Goal: Information Seeking & Learning: Learn about a topic

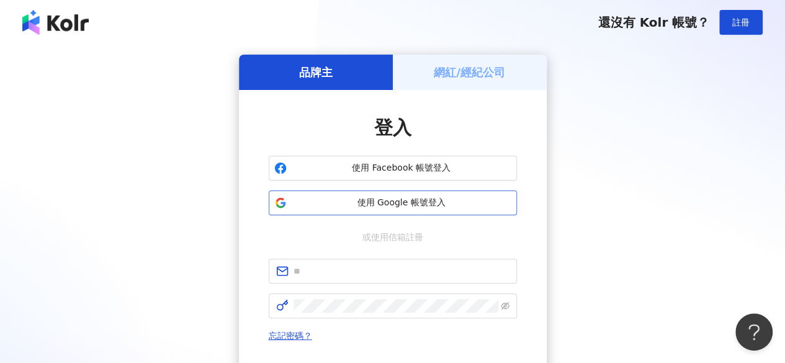
click at [395, 198] on span "使用 Google 帳號登入" at bounding box center [402, 203] width 220 height 12
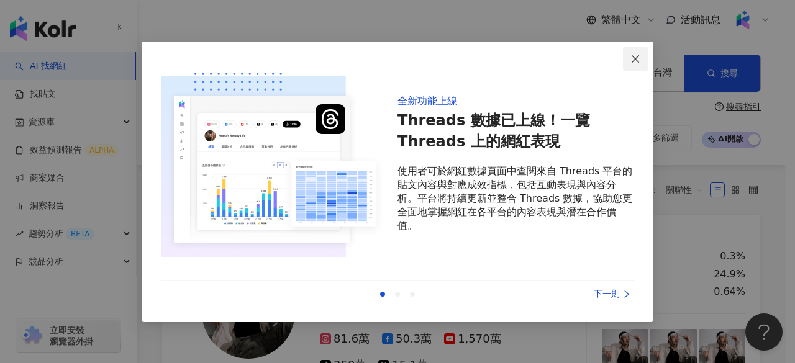
click at [632, 51] on button "Close" at bounding box center [635, 59] width 25 height 25
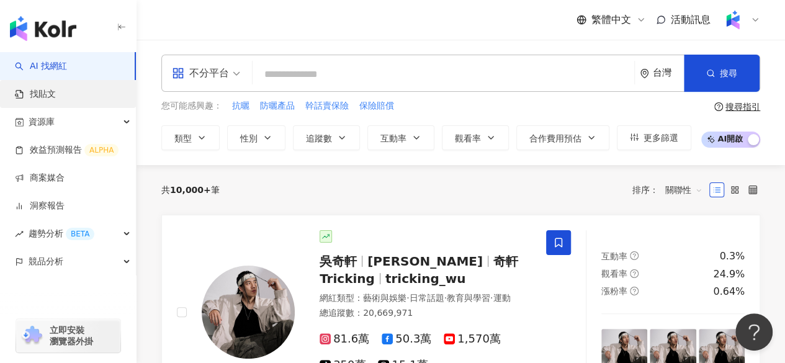
click at [49, 96] on link "找貼文" at bounding box center [35, 94] width 41 height 12
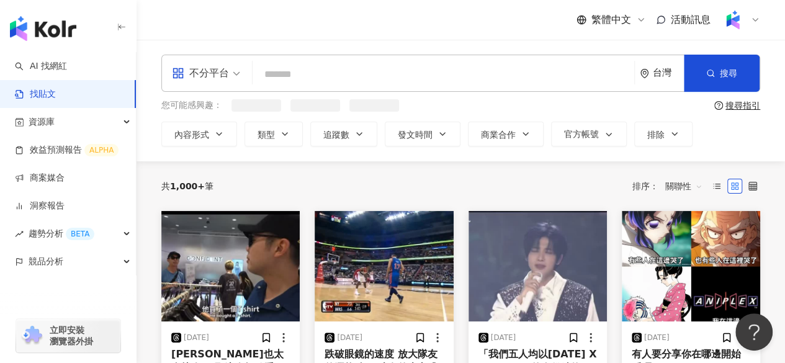
scroll to position [25, 0]
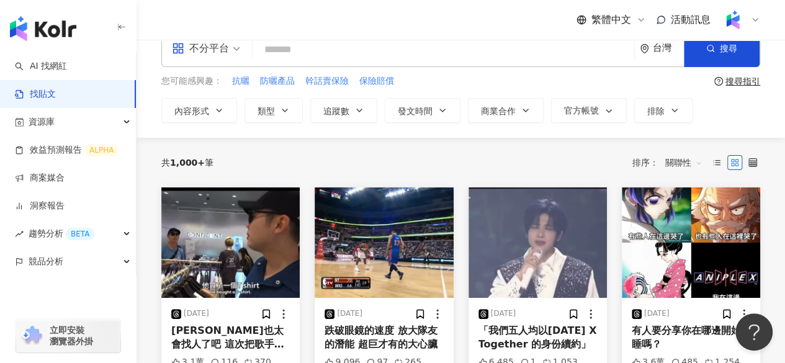
click at [232, 48] on span "不分平台" at bounding box center [206, 48] width 68 height 20
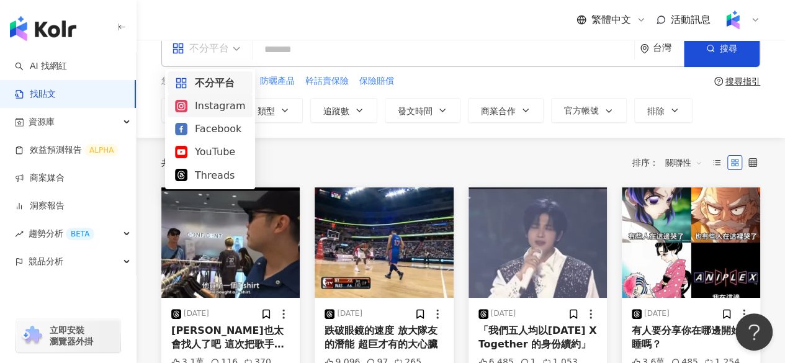
click at [217, 111] on div "Instagram" at bounding box center [210, 106] width 70 height 16
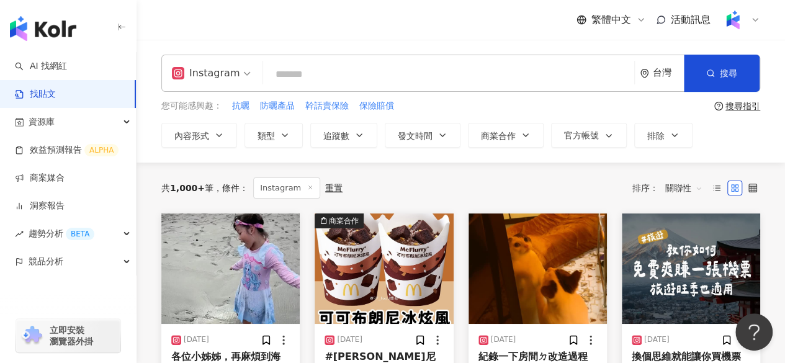
click at [283, 76] on input "search" at bounding box center [448, 74] width 361 height 27
type input "*"
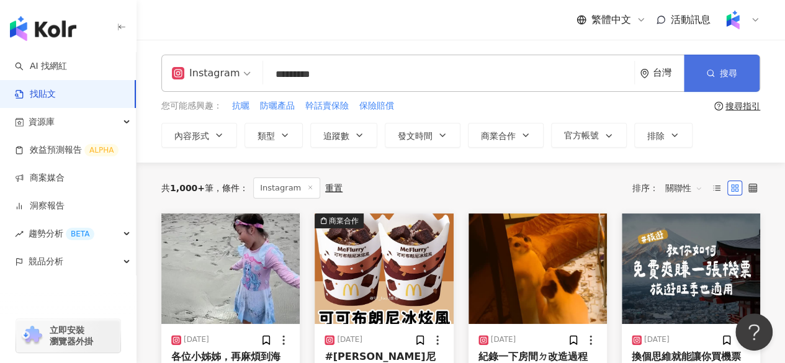
type input "*********"
click at [727, 73] on span "搜尋" at bounding box center [728, 73] width 17 height 10
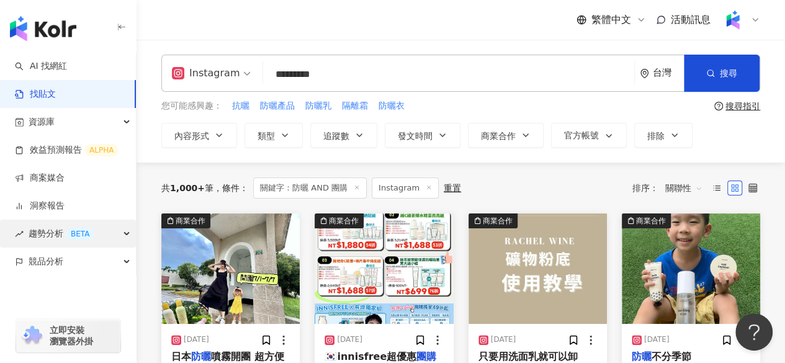
click at [130, 235] on div "趨勢分析 BETA" at bounding box center [68, 234] width 136 height 28
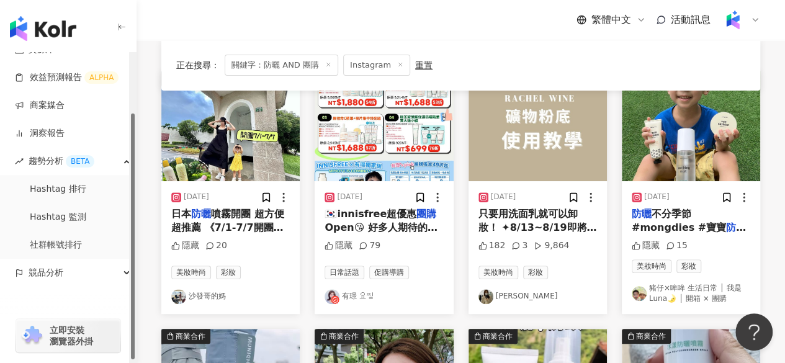
scroll to position [76, 0]
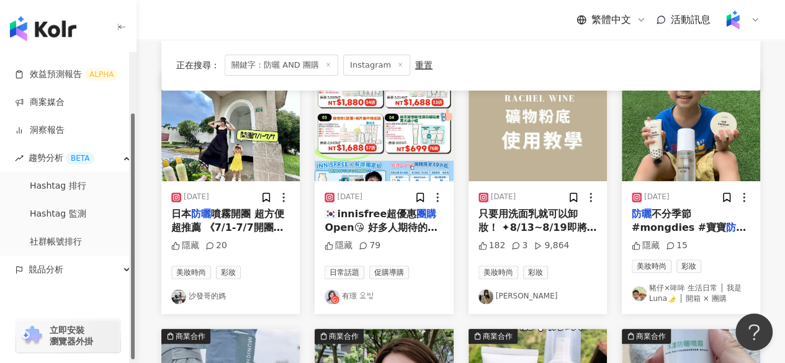
drag, startPoint x: 133, startPoint y: 188, endPoint x: 133, endPoint y: 248, distance: 60.2
click at [133, 248] on div "button" at bounding box center [133, 237] width 4 height 246
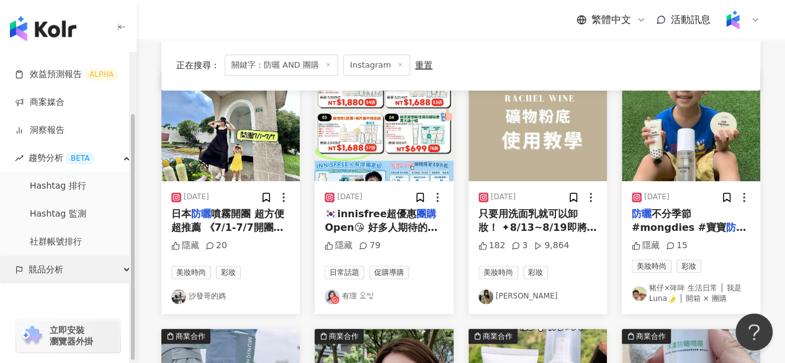
click at [122, 264] on div "競品分析" at bounding box center [68, 270] width 136 height 28
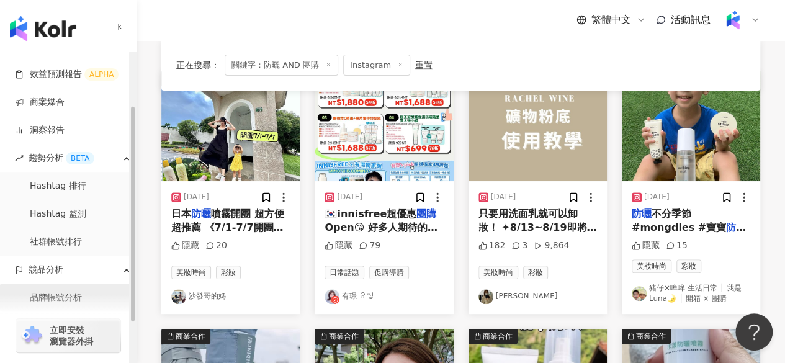
click at [70, 293] on link "品牌帳號分析" at bounding box center [56, 298] width 52 height 12
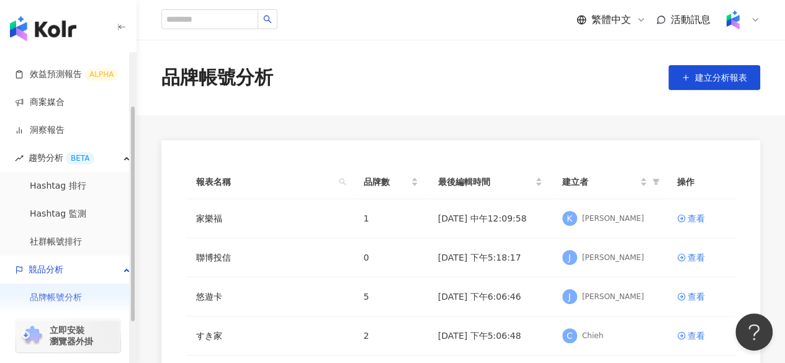
click at [70, 293] on link "品牌帳號分析" at bounding box center [56, 298] width 52 height 12
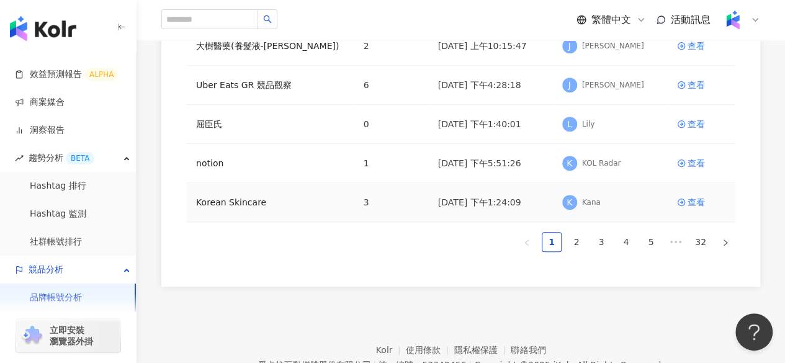
scroll to position [371, 0]
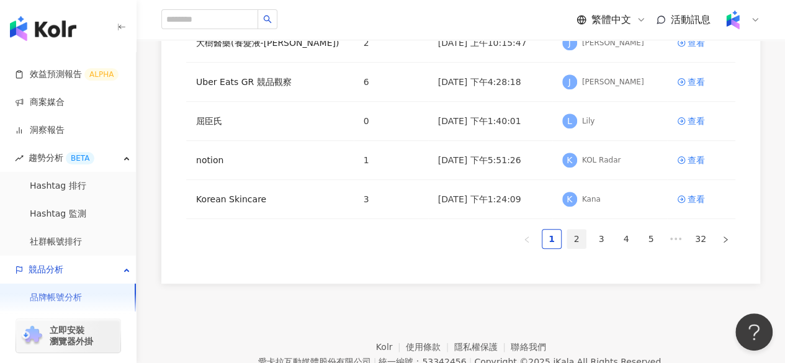
click at [580, 233] on link "2" at bounding box center [576, 239] width 19 height 19
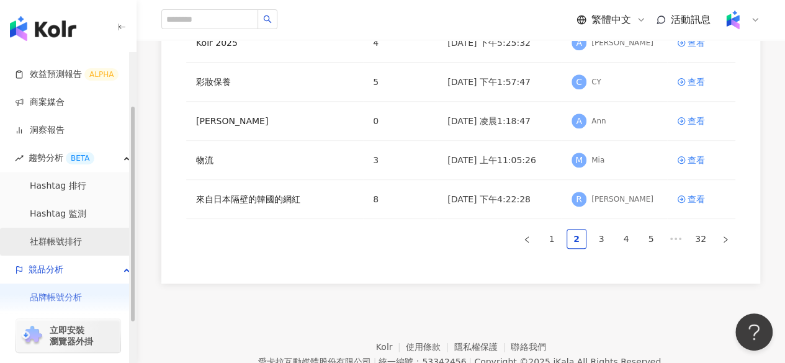
click at [46, 241] on link "社群帳號排行" at bounding box center [56, 242] width 52 height 12
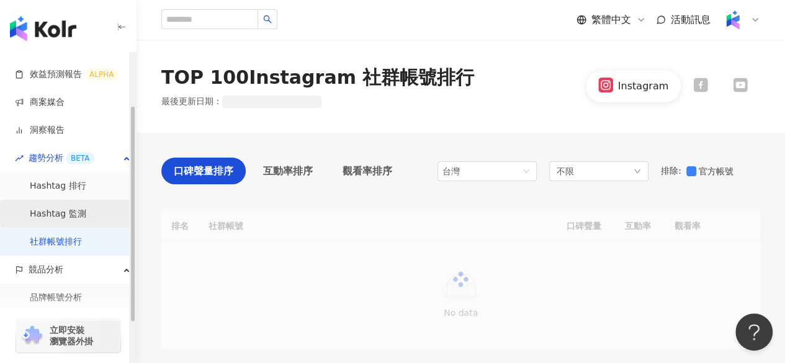
click at [53, 215] on link "Hashtag 監測" at bounding box center [58, 214] width 56 height 12
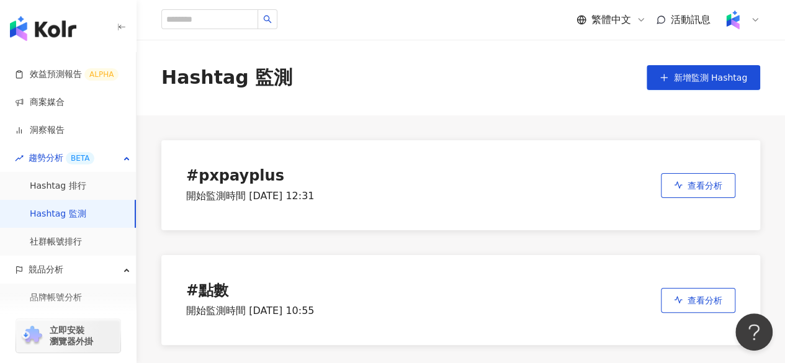
scroll to position [32, 0]
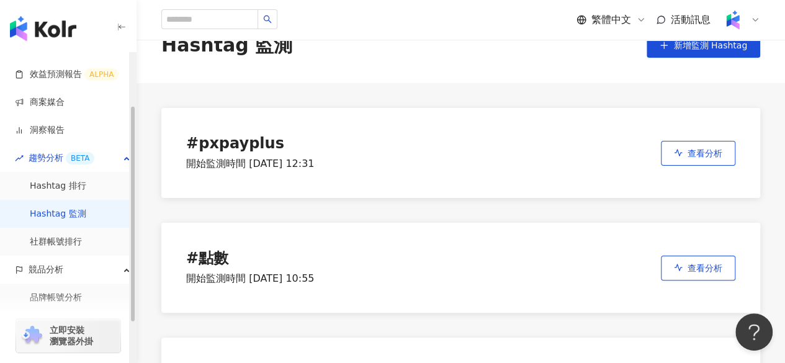
click at [58, 296] on div "立即安裝 瀏覽器外掛" at bounding box center [68, 329] width 137 height 70
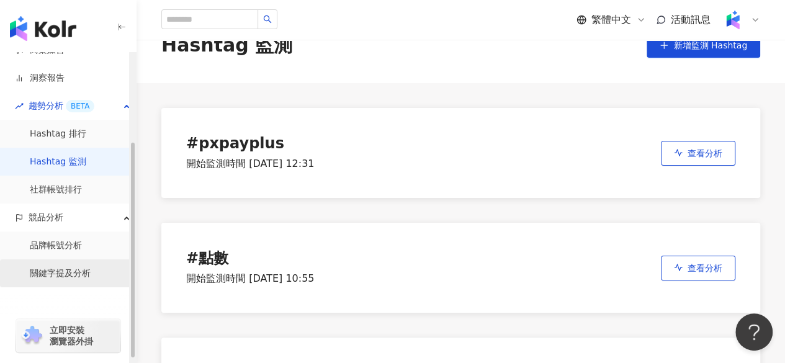
scroll to position [129, 0]
click at [88, 269] on link "關鍵字提及分析" at bounding box center [60, 272] width 61 height 12
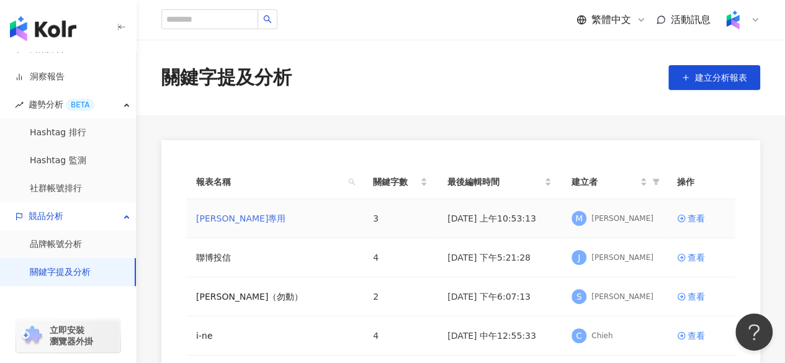
click at [215, 219] on link "[PERSON_NAME]專用" at bounding box center [240, 219] width 89 height 14
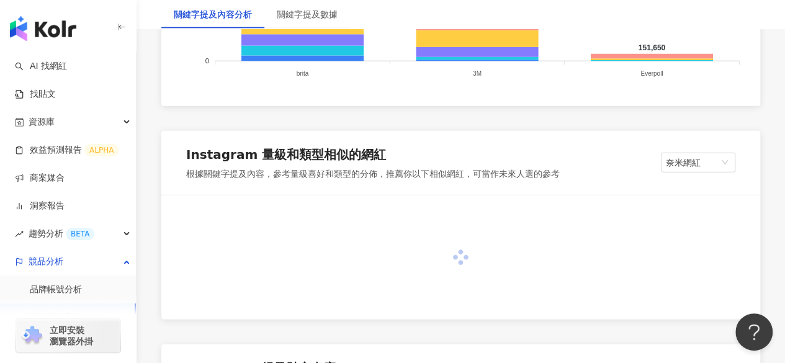
scroll to position [1641, 0]
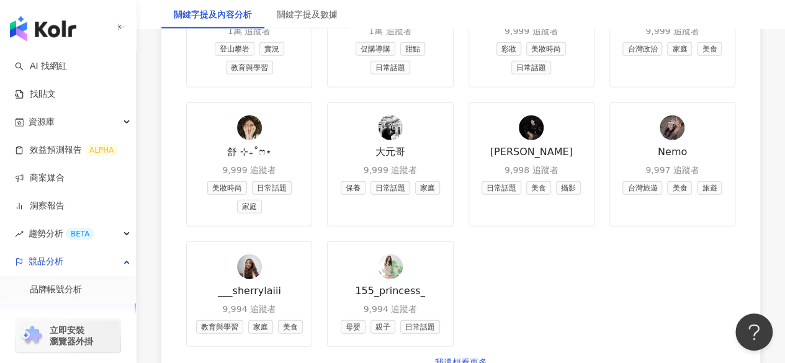
drag, startPoint x: 286, startPoint y: 289, endPoint x: 205, endPoint y: 285, distance: 80.8
click at [205, 285] on div "crosswindcos 1萬 追蹤者 登山攀岩 實況 教育與學習 BB 1萬 追蹤者 促購導購 甜點 日常話題 allie.sdesign 9,999 追蹤…" at bounding box center [460, 171] width 599 height 446
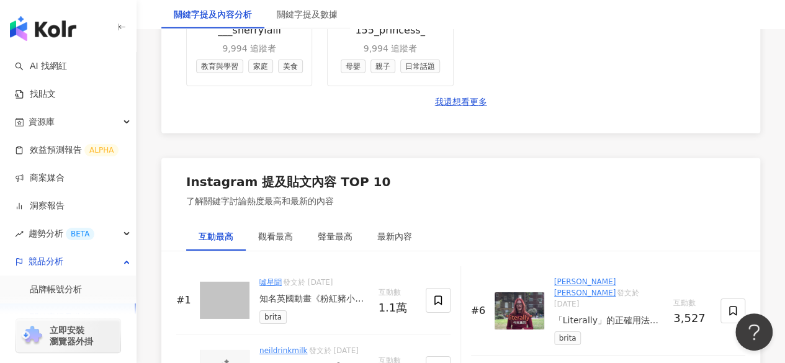
scroll to position [1903, 0]
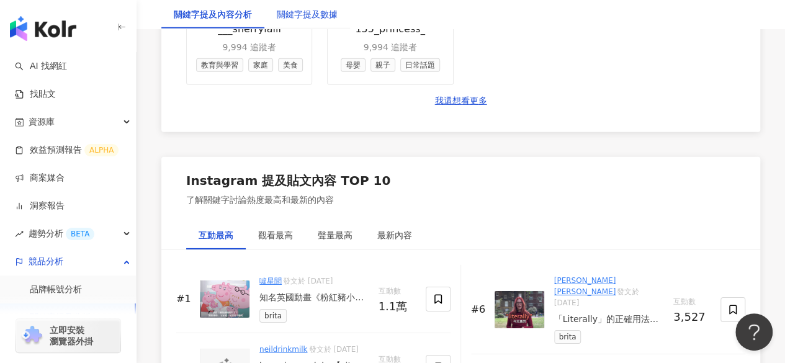
click at [312, 8] on div "關鍵字提及數據" at bounding box center [307, 14] width 61 height 14
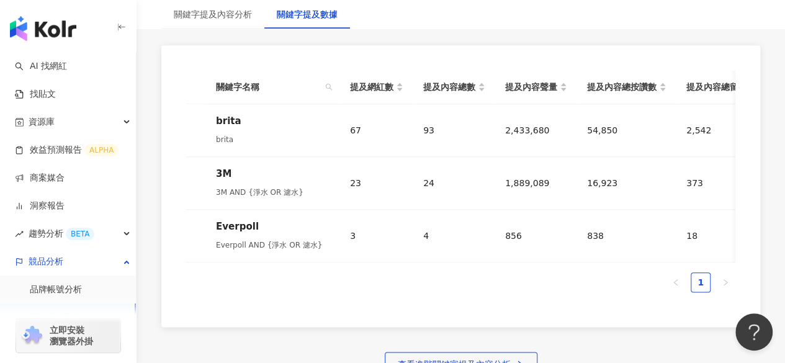
scroll to position [618, 0]
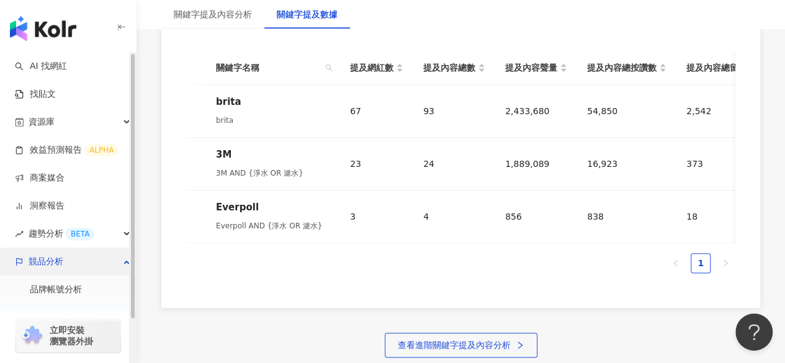
click at [60, 264] on span "競品分析" at bounding box center [46, 262] width 35 height 28
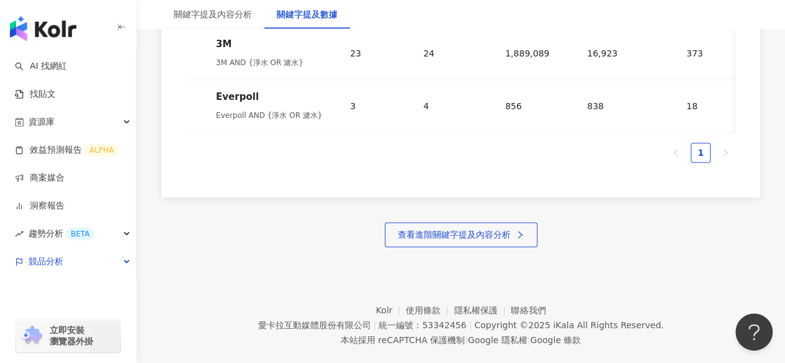
scroll to position [738, 0]
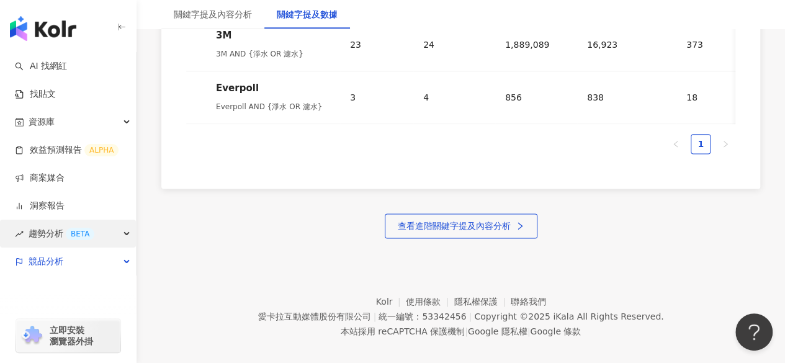
click at [123, 237] on div "趨勢分析 BETA" at bounding box center [68, 234] width 136 height 28
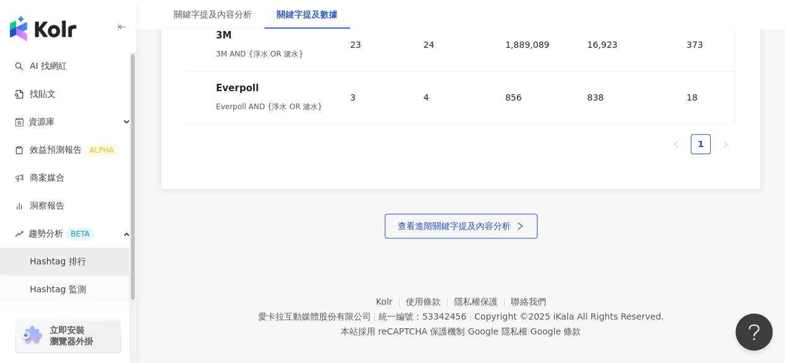
click at [60, 261] on link "Hashtag 排行" at bounding box center [58, 262] width 56 height 12
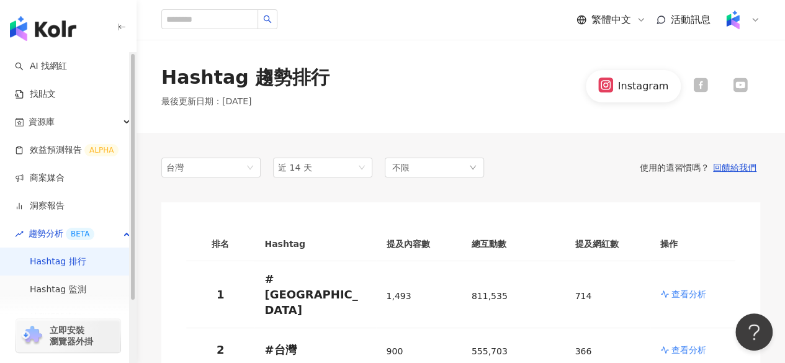
click at [60, 294] on div "立即安裝 瀏覽器外掛" at bounding box center [68, 329] width 137 height 70
click at [48, 292] on link "Hashtag 監測" at bounding box center [58, 290] width 56 height 12
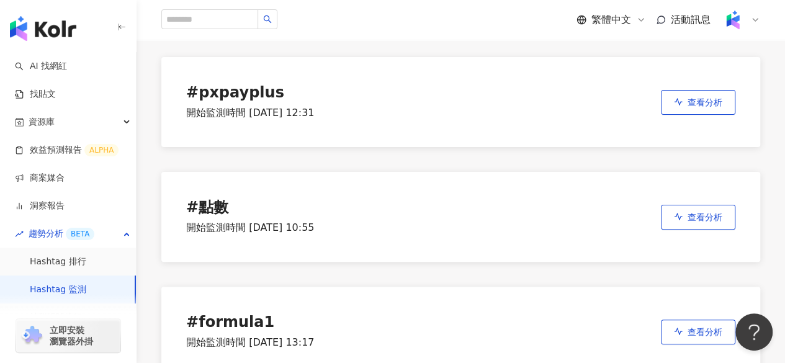
scroll to position [82, 0]
click at [691, 108] on span "查看分析" at bounding box center [705, 104] width 35 height 10
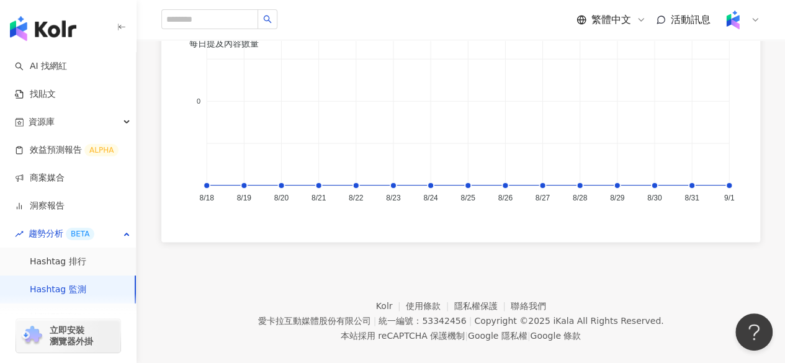
scroll to position [1067, 0]
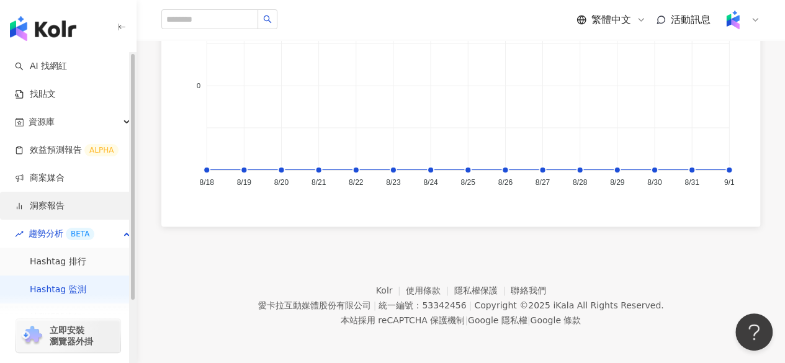
click at [48, 208] on link "洞察報告" at bounding box center [40, 206] width 50 height 12
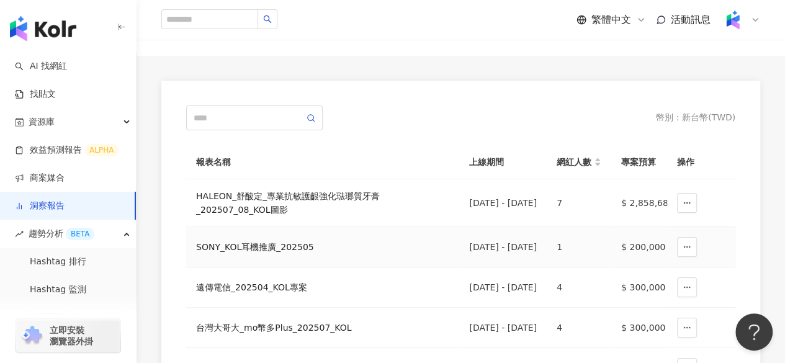
scroll to position [98, 0]
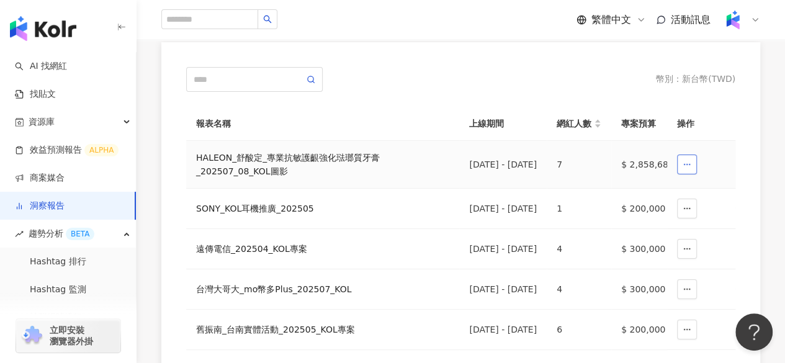
click at [693, 174] on button "button" at bounding box center [687, 165] width 20 height 20
click at [729, 165] on td at bounding box center [701, 165] width 68 height 48
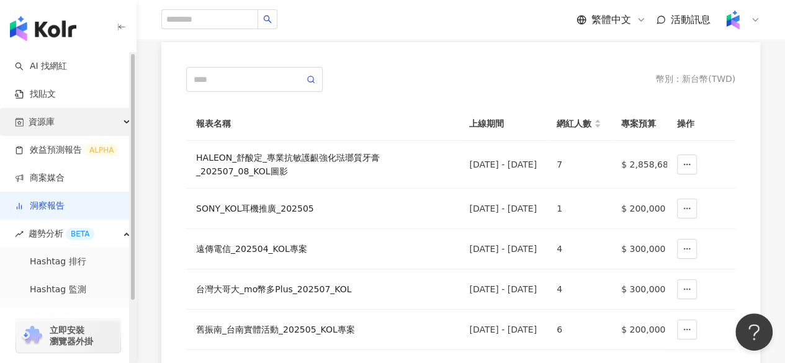
click at [127, 122] on icon "button" at bounding box center [128, 122] width 6 height 0
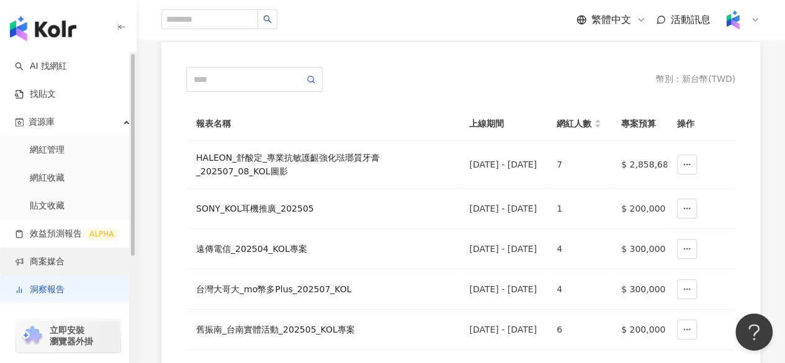
click at [40, 256] on link "商案媒合" at bounding box center [40, 262] width 50 height 12
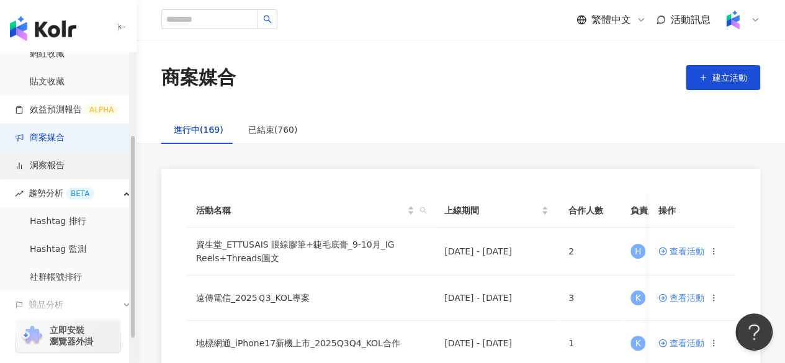
scroll to position [126, 0]
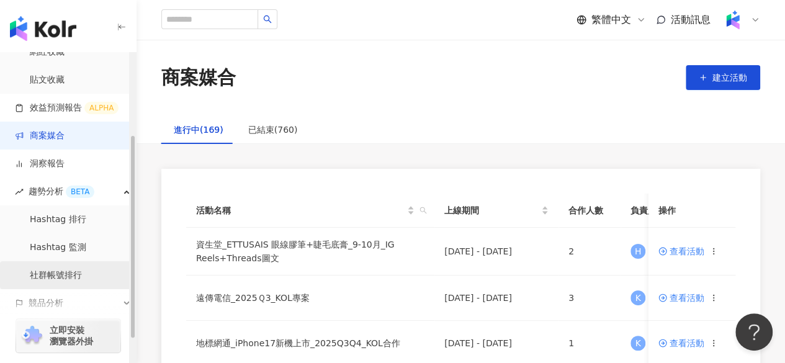
click at [41, 275] on link "社群帳號排行" at bounding box center [56, 275] width 52 height 12
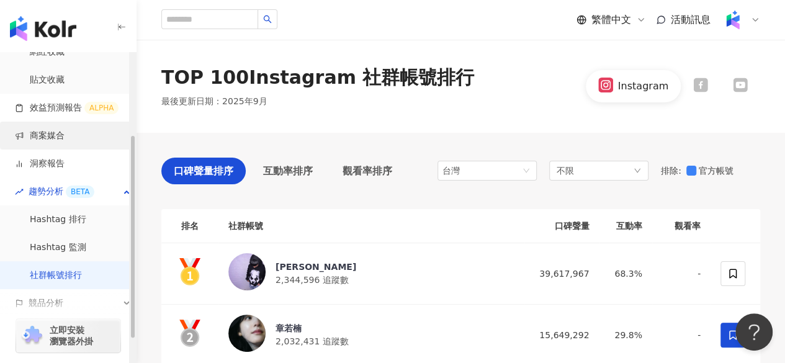
click at [57, 142] on link "商案媒合" at bounding box center [40, 136] width 50 height 12
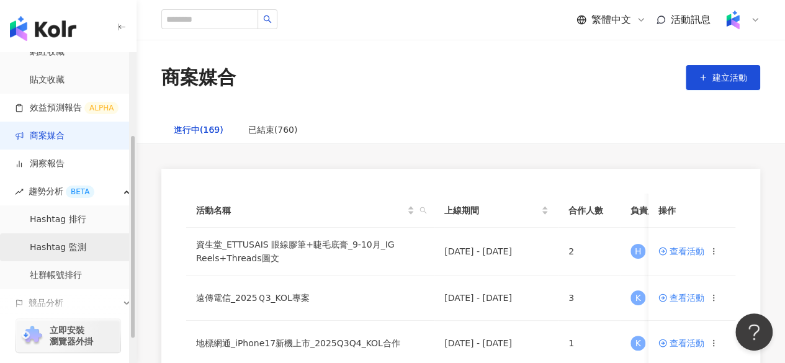
scroll to position [161, 0]
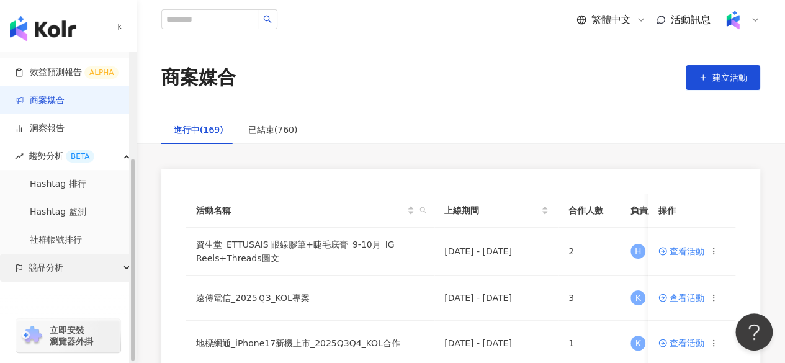
click at [45, 268] on span "競品分析" at bounding box center [46, 268] width 35 height 28
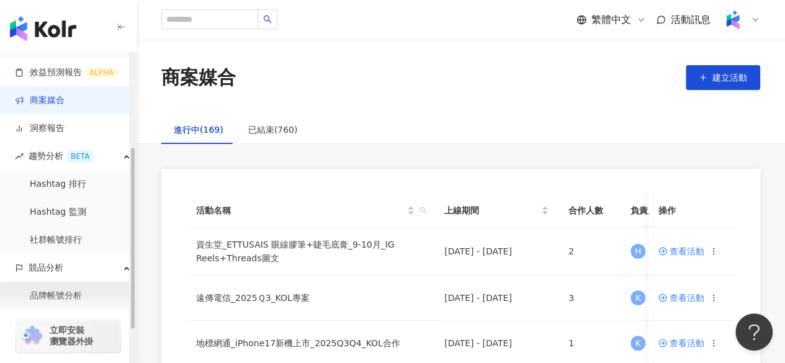
click at [62, 293] on link "品牌帳號分析" at bounding box center [56, 296] width 52 height 12
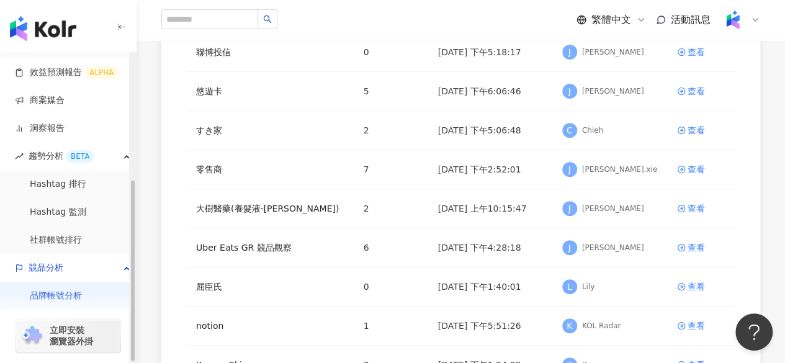
scroll to position [217, 0]
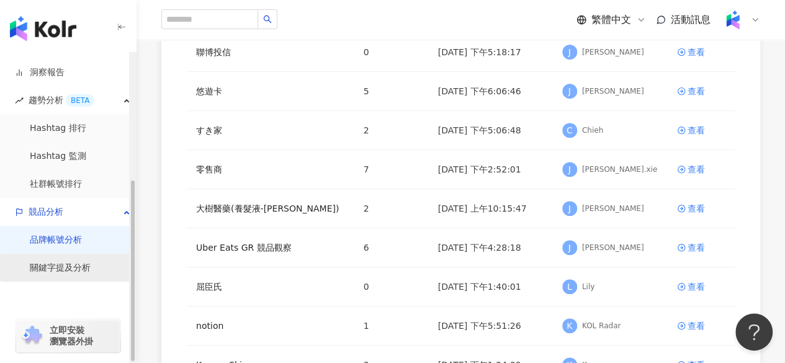
click at [51, 270] on link "關鍵字提及分析" at bounding box center [60, 268] width 61 height 12
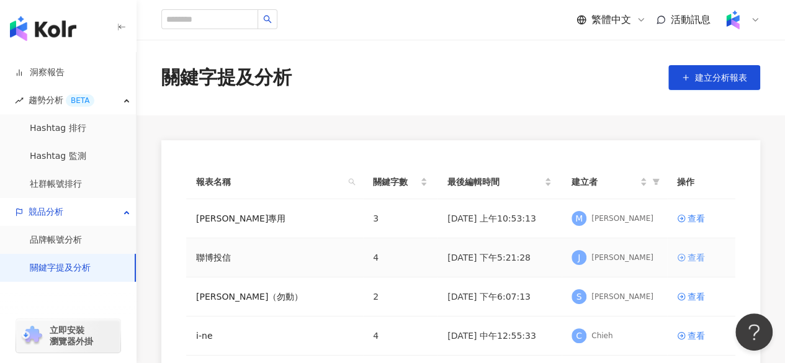
click at [690, 254] on div "查看" at bounding box center [696, 258] width 17 height 14
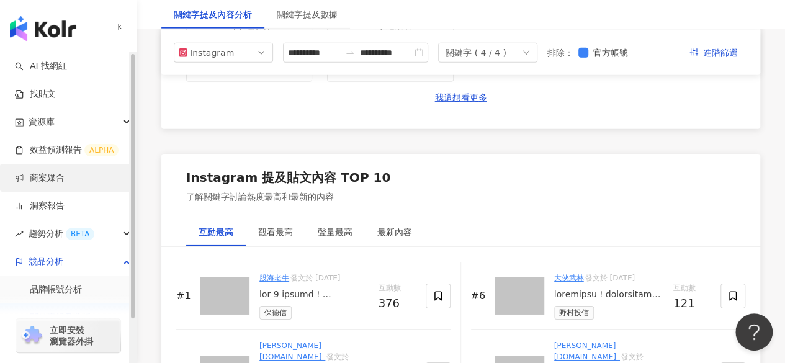
scroll to position [1920, 0]
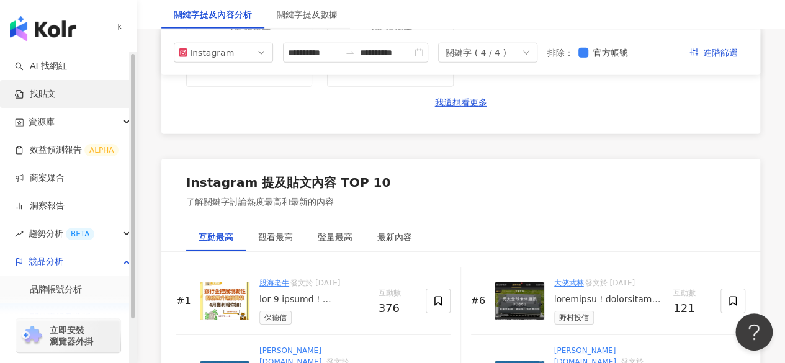
click at [45, 88] on link "找貼文" at bounding box center [35, 94] width 41 height 12
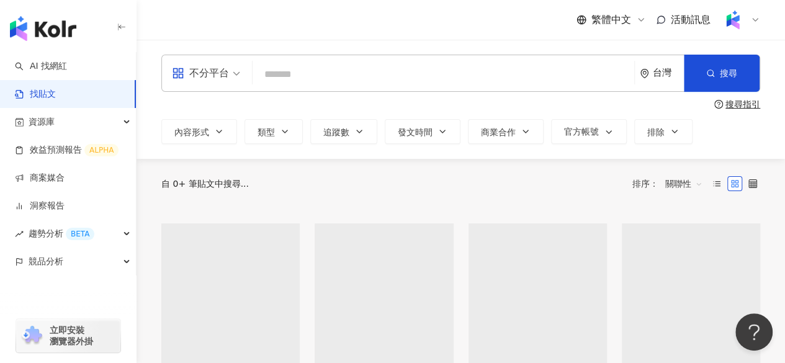
click at [361, 74] on input "search" at bounding box center [444, 74] width 372 height 27
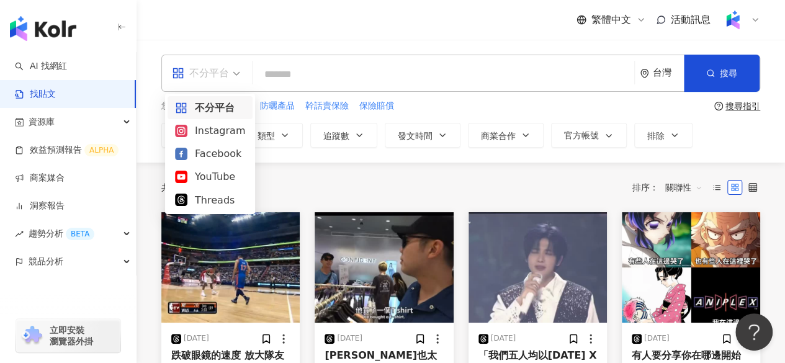
click at [234, 76] on span "不分平台" at bounding box center [206, 73] width 68 height 20
click at [220, 127] on div "Instagram" at bounding box center [210, 131] width 70 height 16
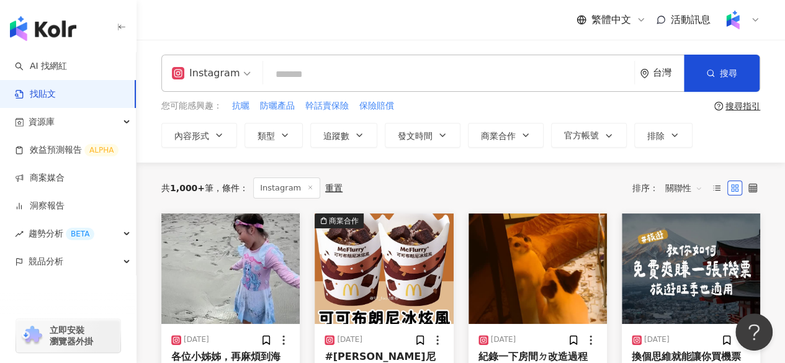
click at [292, 79] on input "search" at bounding box center [448, 74] width 361 height 27
type input "*"
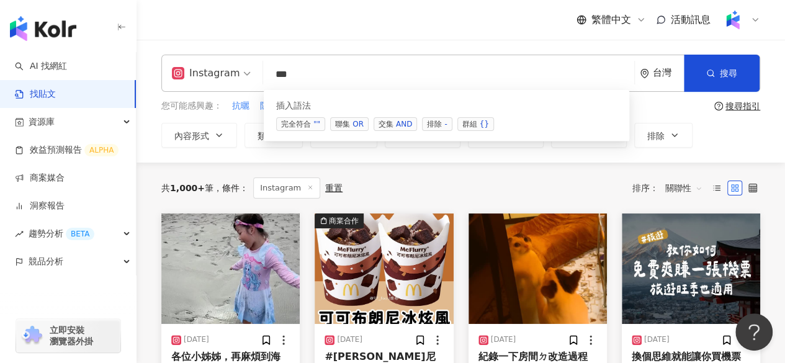
click at [396, 126] on div "AND" at bounding box center [404, 124] width 16 height 12
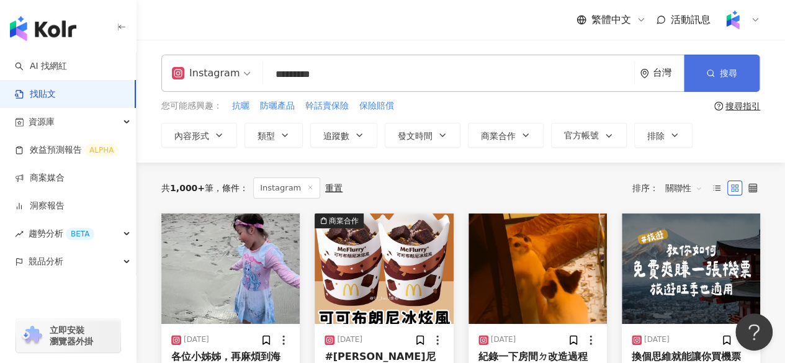
type input "*********"
click at [740, 78] on button "搜尋" at bounding box center [722, 73] width 76 height 37
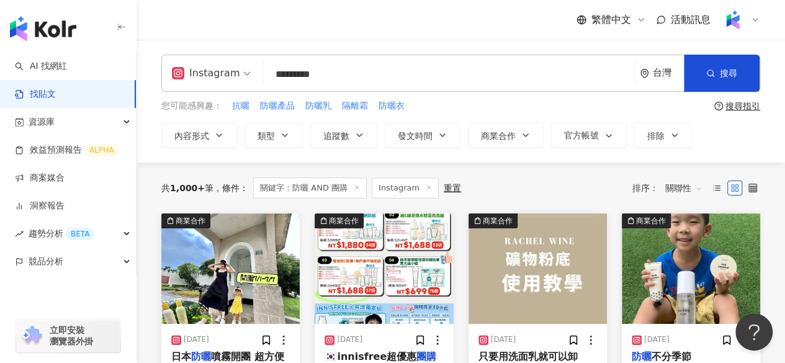
drag, startPoint x: 555, startPoint y: 189, endPoint x: 490, endPoint y: 50, distance: 153.0
click at [490, 50] on div "Instagram ********* 台灣 搜尋 searchOperator 插入語法 完全符合 "" 聯集 OR 交集 AND 排除 - 群組 {} 您…" at bounding box center [461, 101] width 649 height 123
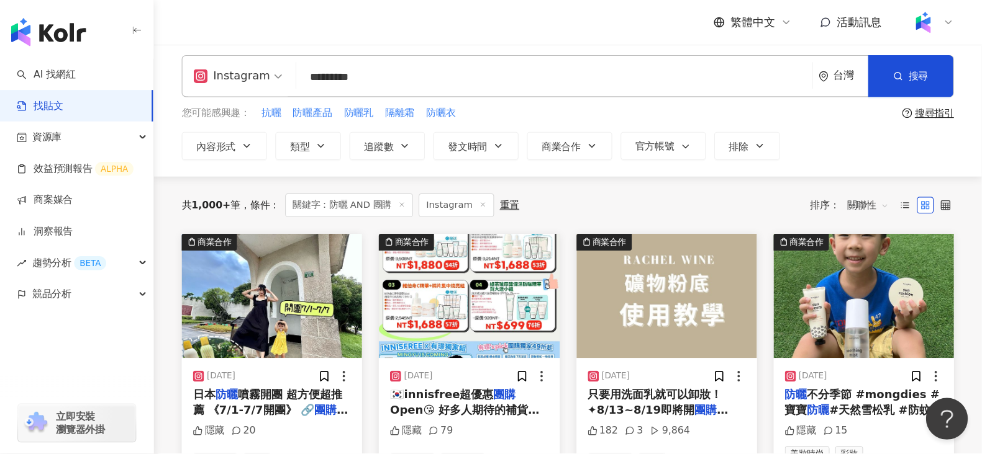
scroll to position [6, 0]
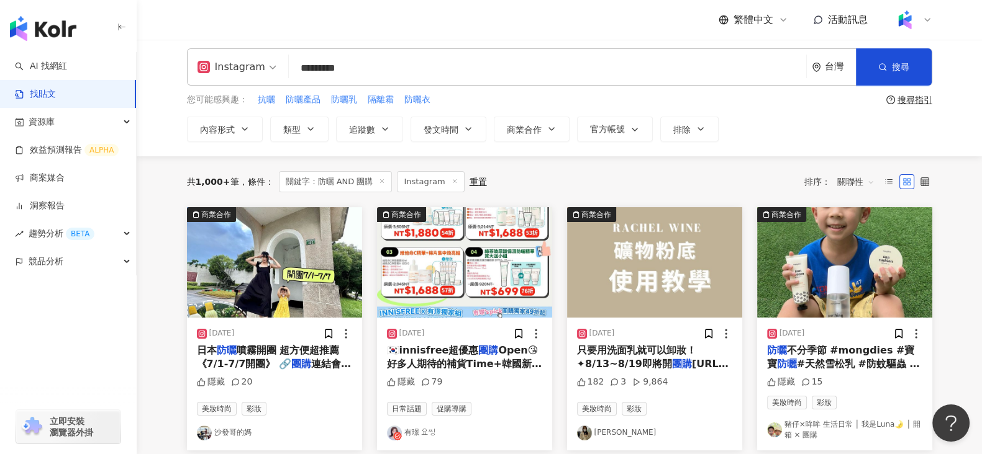
drag, startPoint x: 535, startPoint y: 3, endPoint x: 442, endPoint y: 20, distance: 94.6
click at [442, 20] on div "繁體中文 活動訊息" at bounding box center [559, 20] width 745 height 40
click at [62, 60] on link "AI 找網紅" at bounding box center [41, 66] width 52 height 12
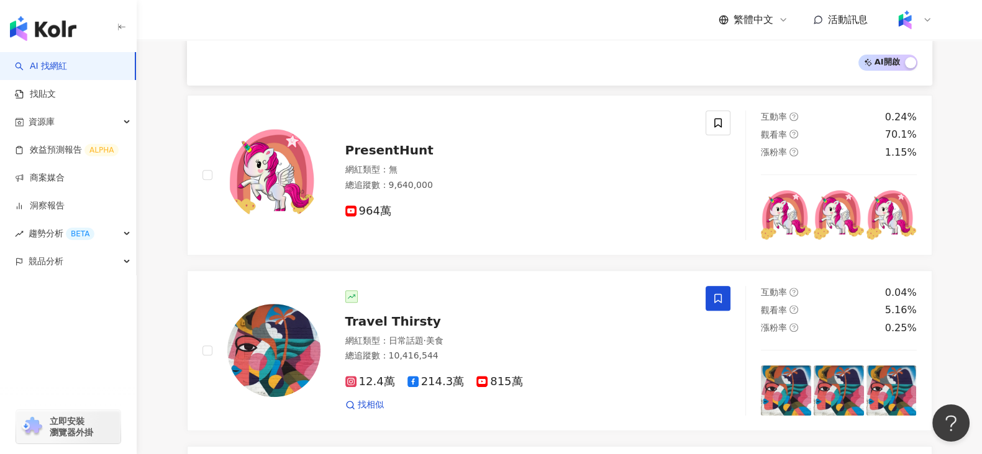
scroll to position [684, 0]
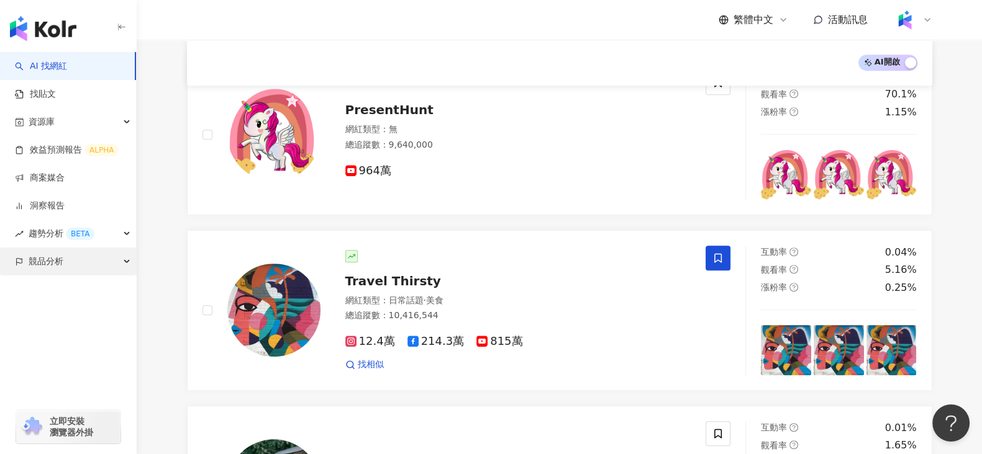
click at [133, 268] on div "競品分析" at bounding box center [68, 262] width 136 height 28
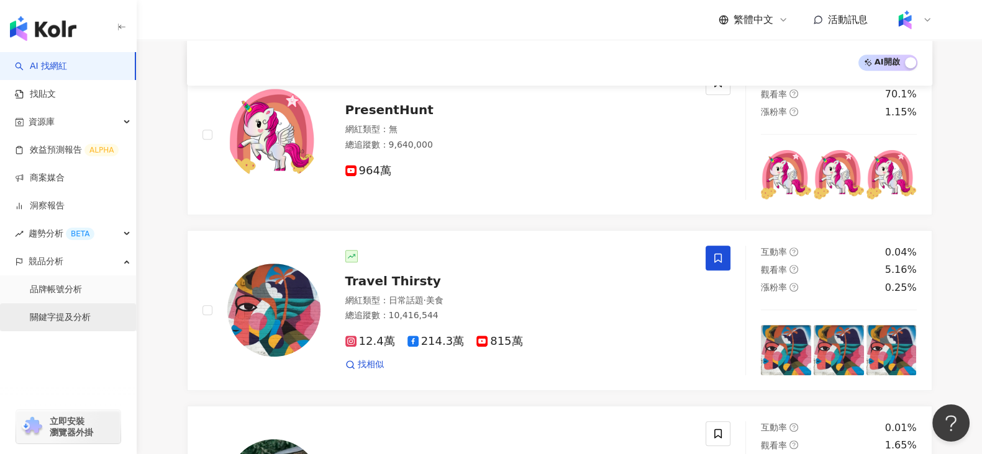
click at [47, 314] on link "關鍵字提及分析" at bounding box center [60, 318] width 61 height 12
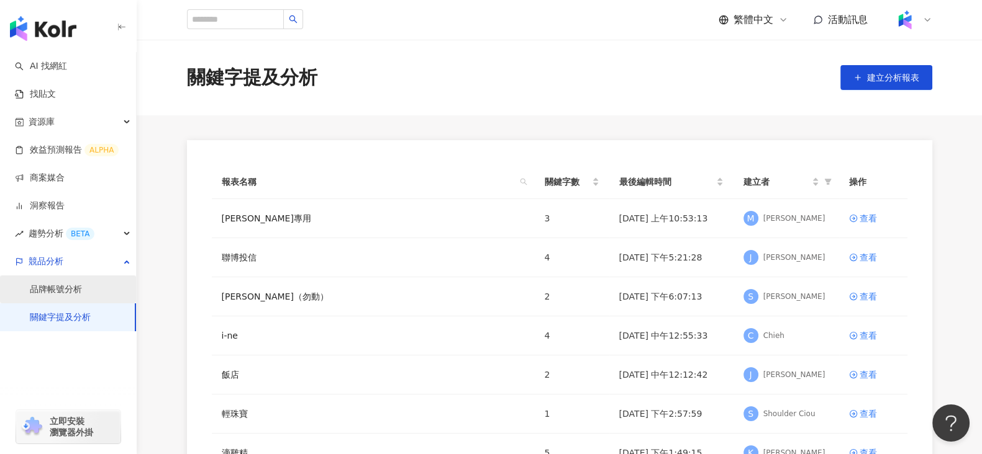
click at [45, 284] on link "品牌帳號分析" at bounding box center [56, 290] width 52 height 12
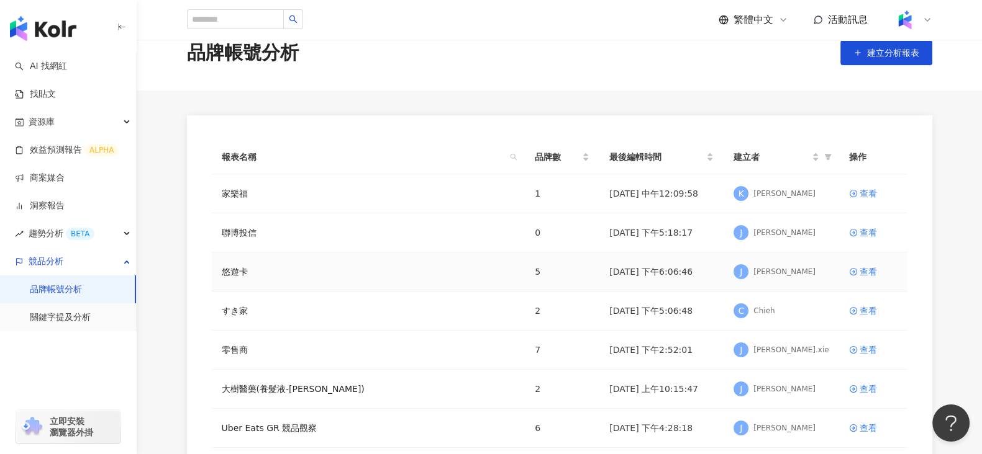
scroll to position [50, 0]
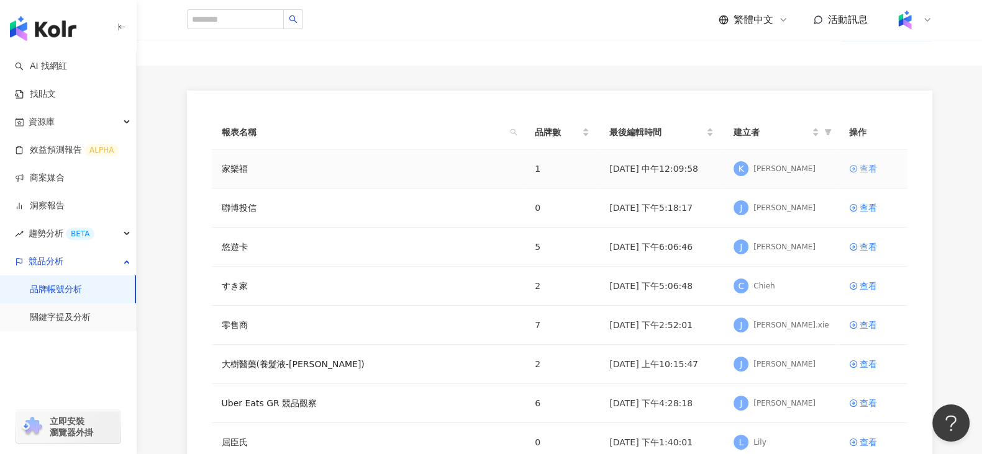
click at [785, 169] on div "查看" at bounding box center [867, 169] width 17 height 14
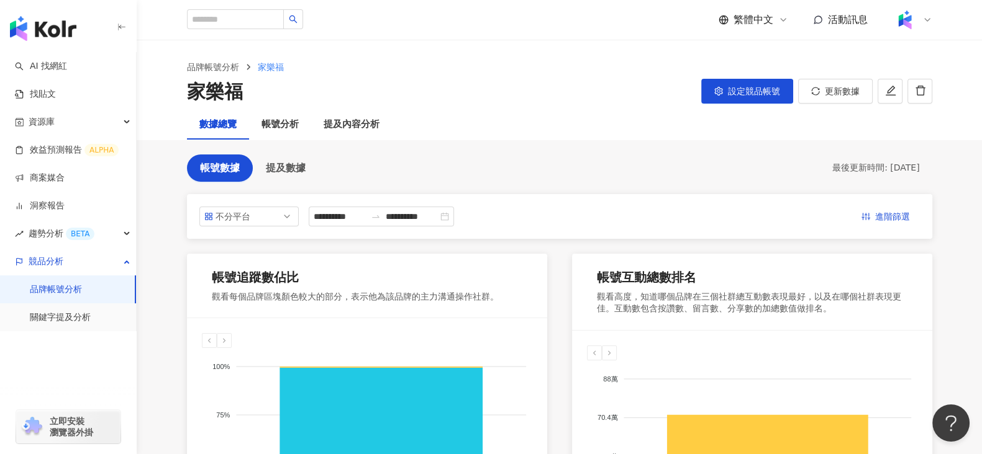
scroll to position [88, 0]
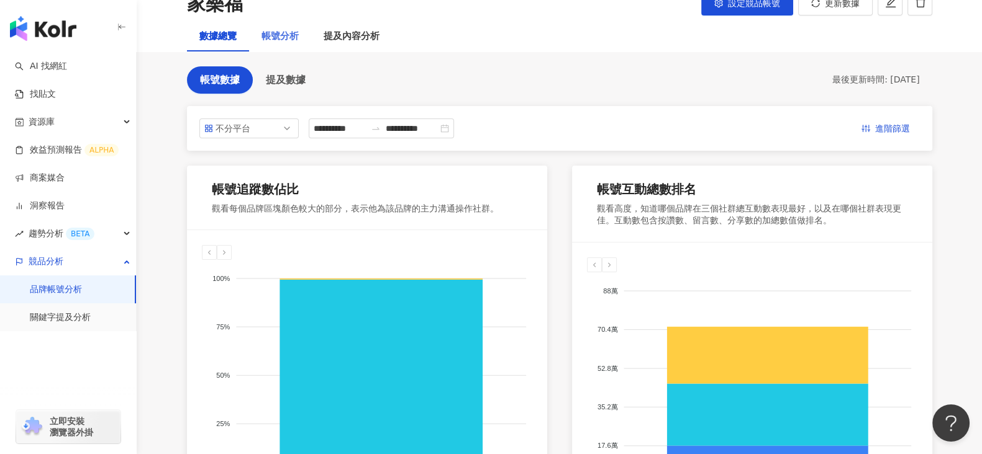
click at [299, 27] on div "帳號分析" at bounding box center [280, 37] width 62 height 30
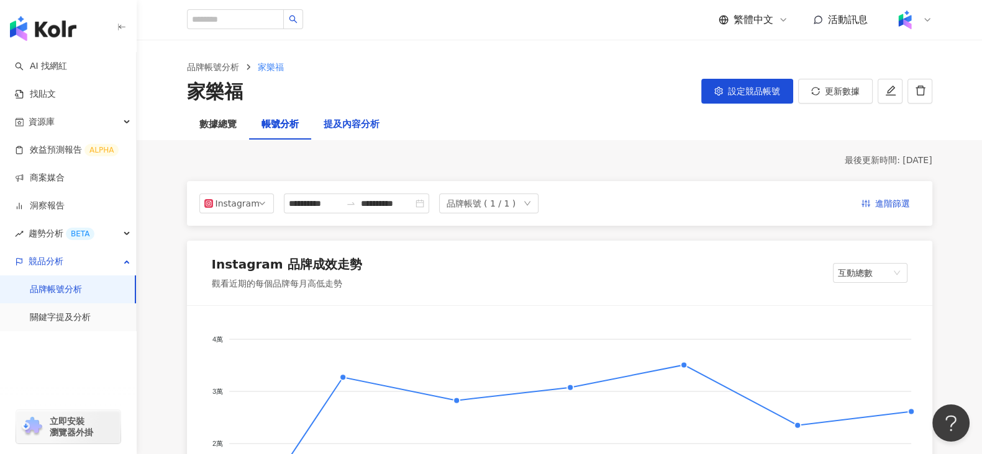
click at [341, 122] on div "提及內容分析" at bounding box center [351, 124] width 56 height 15
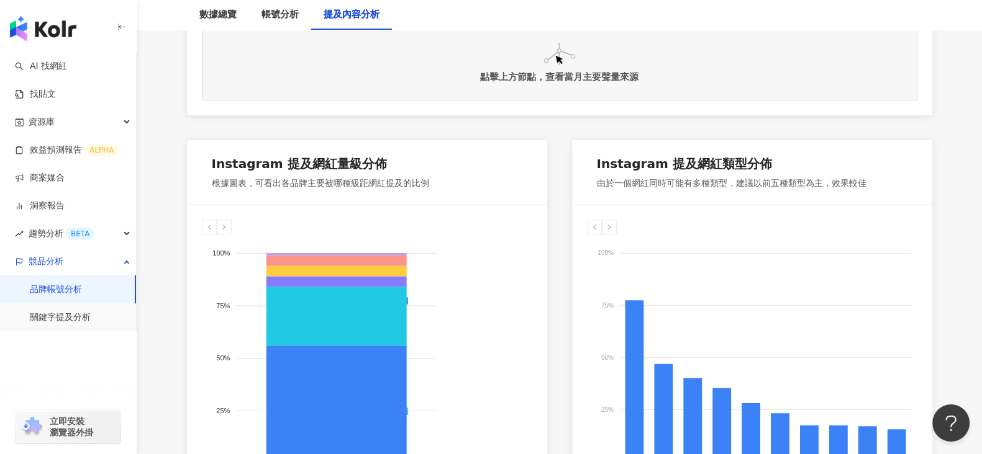
scroll to position [602, 0]
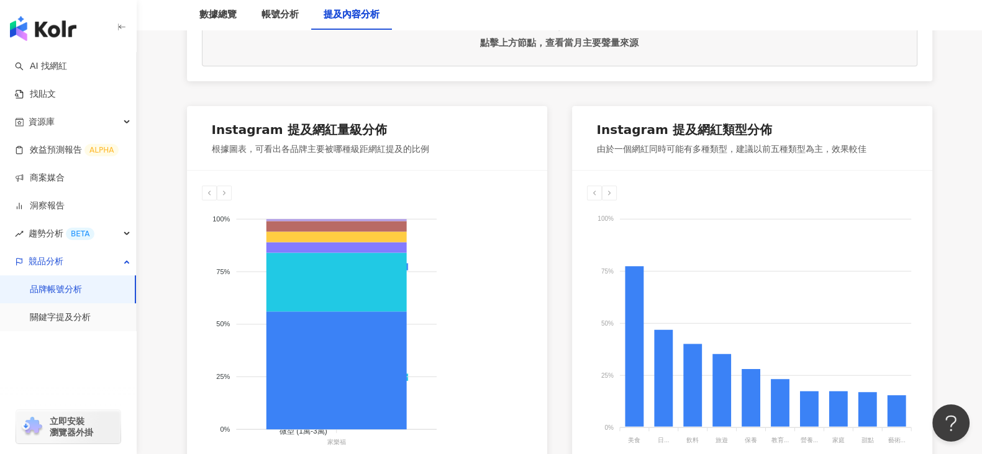
drag, startPoint x: 389, startPoint y: 144, endPoint x: 399, endPoint y: 221, distance: 77.7
click at [399, 222] on icon at bounding box center [336, 227] width 140 height 11
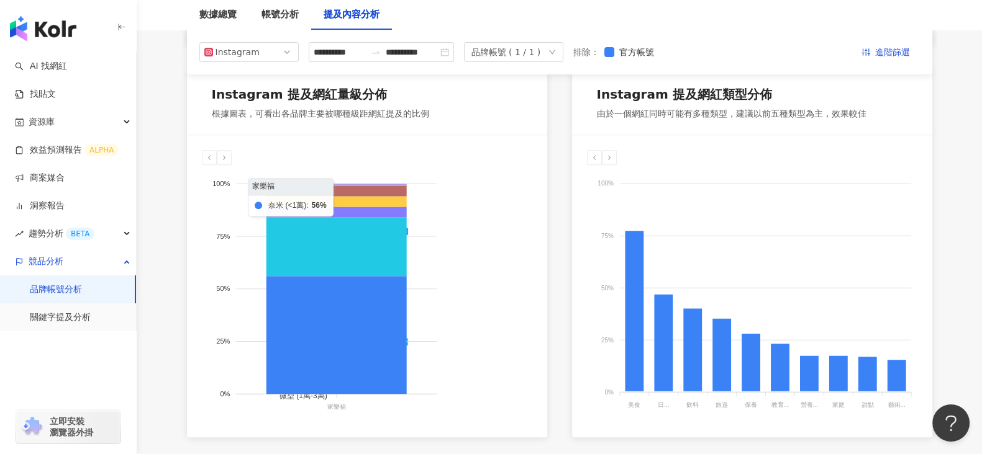
scroll to position [636, 0]
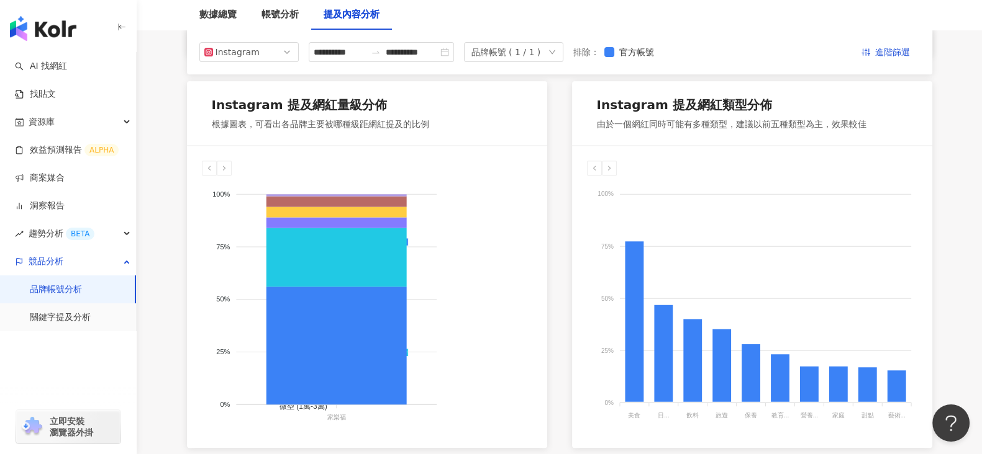
scroll to position [625, 0]
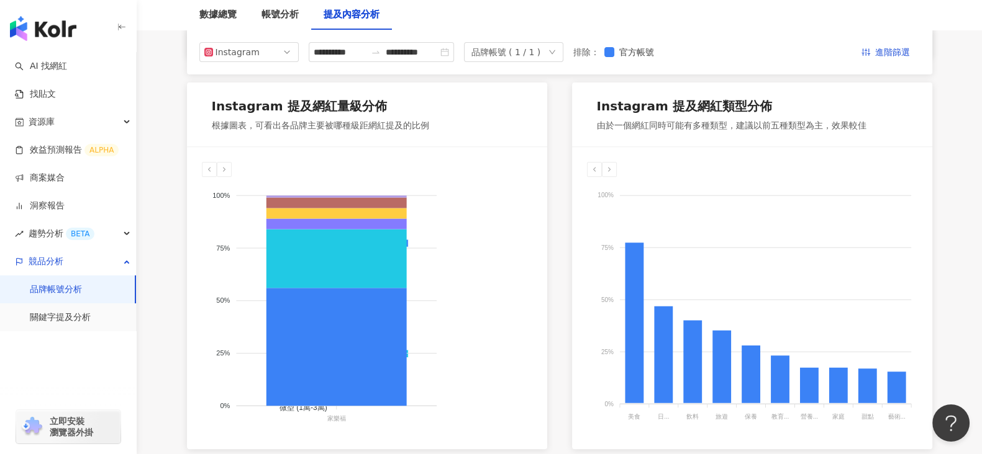
click at [4, 18] on div "button" at bounding box center [68, 26] width 137 height 52
click at [785, 363] on button "Open Beacon popover" at bounding box center [947, 420] width 37 height 37
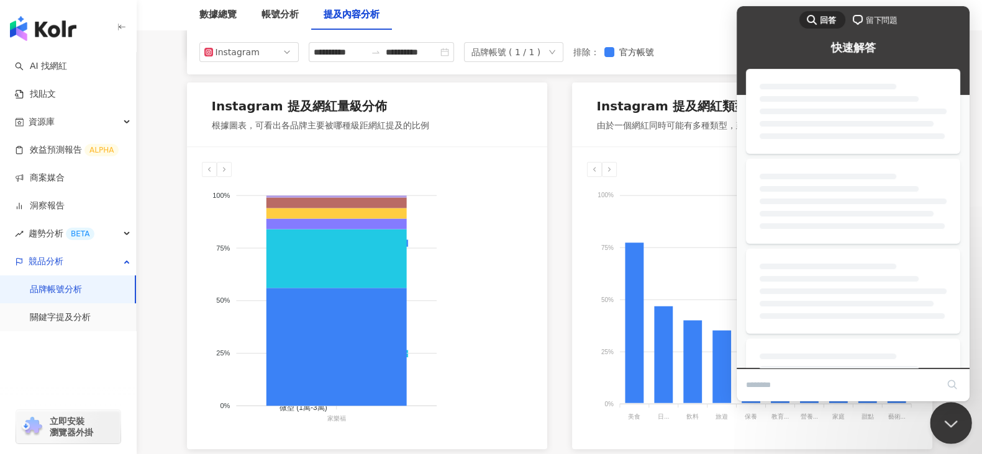
scroll to position [0, 0]
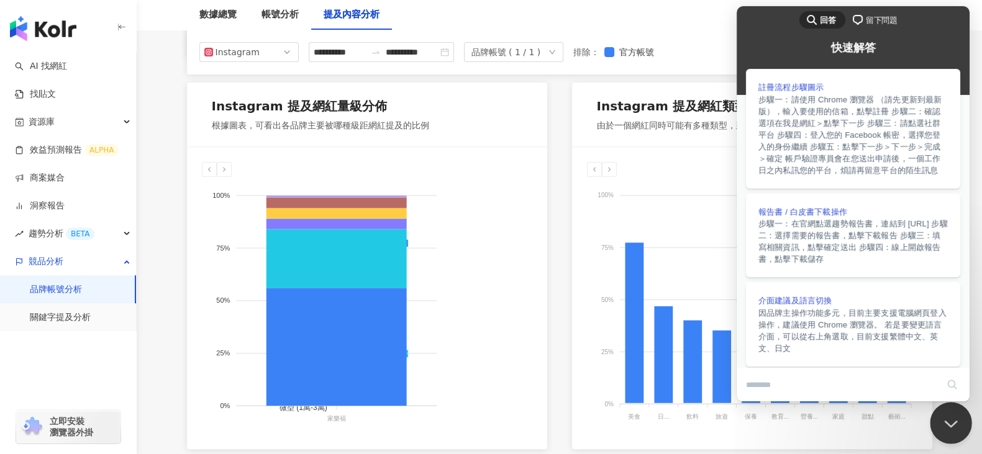
click at [785, 363] on button "Close Beacon popover" at bounding box center [947, 420] width 37 height 37
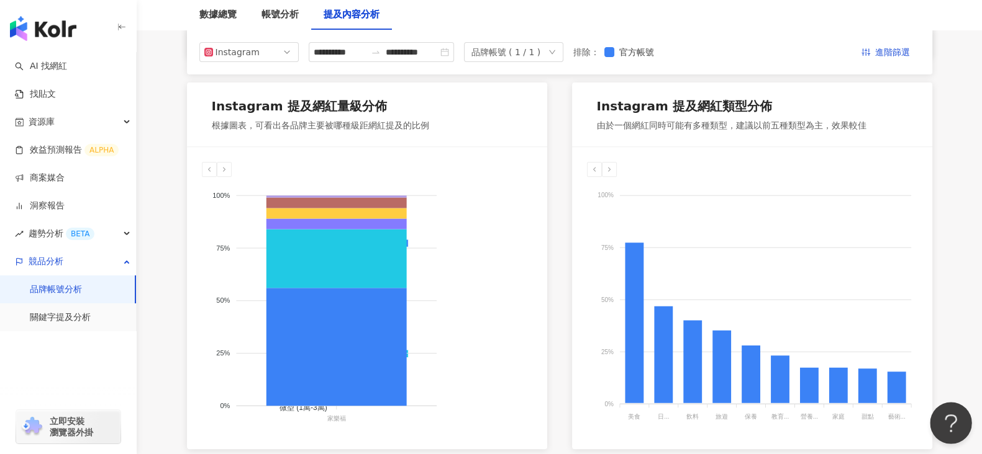
click at [785, 363] on button "Open Beacon popover" at bounding box center [947, 420] width 37 height 37
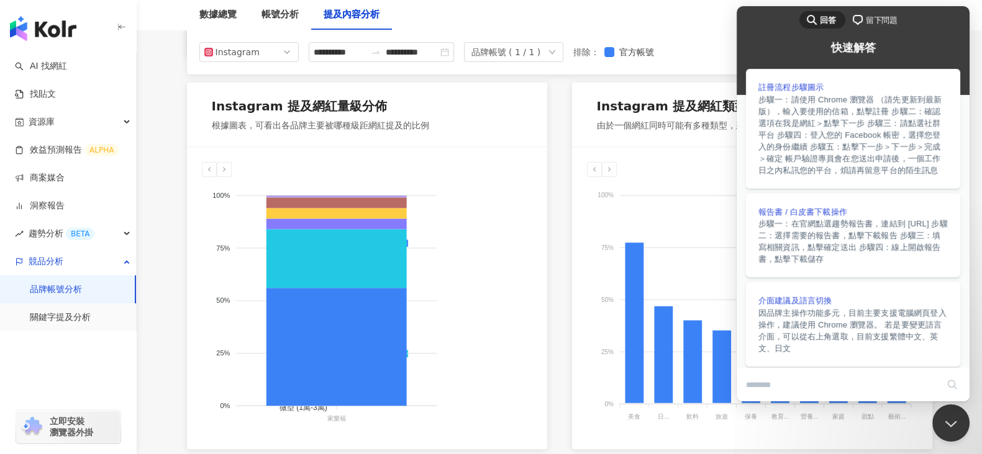
click at [785, 17] on span "留下問題" at bounding box center [881, 20] width 32 height 12
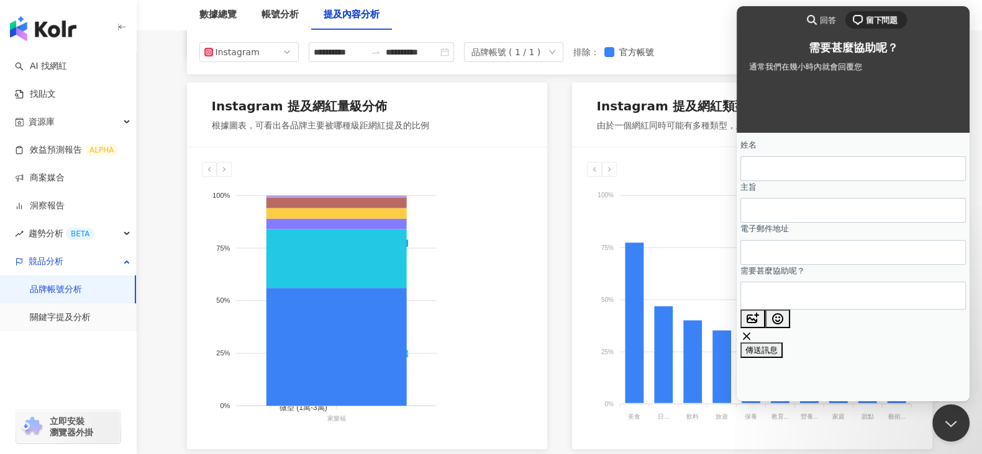
click at [785, 9] on div "search-medium 回答 chat-square 留下問題" at bounding box center [852, 21] width 233 height 30
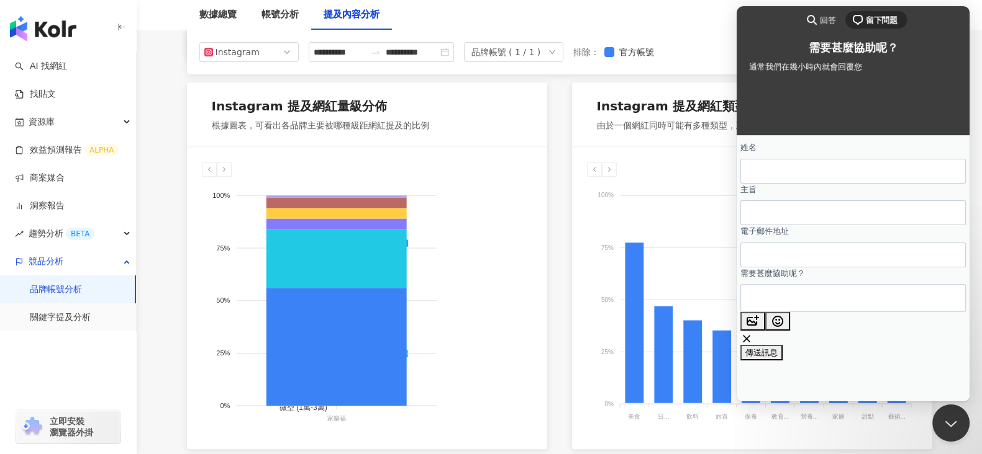
click at [633, 20] on div "數據總覽 帳號分析 提及內容分析" at bounding box center [559, 15] width 795 height 30
click at [785, 363] on button "Close Beacon popover" at bounding box center [947, 420] width 37 height 37
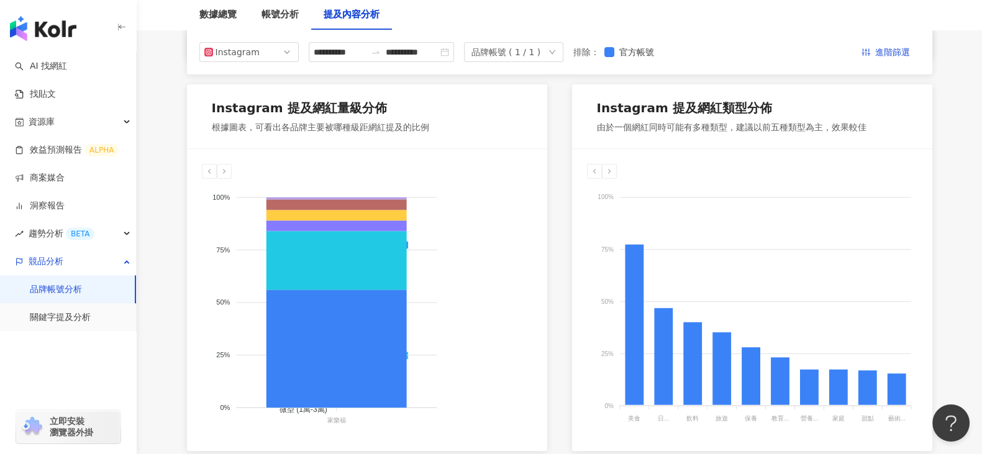
scroll to position [623, 0]
